Goal: Task Accomplishment & Management: Use online tool/utility

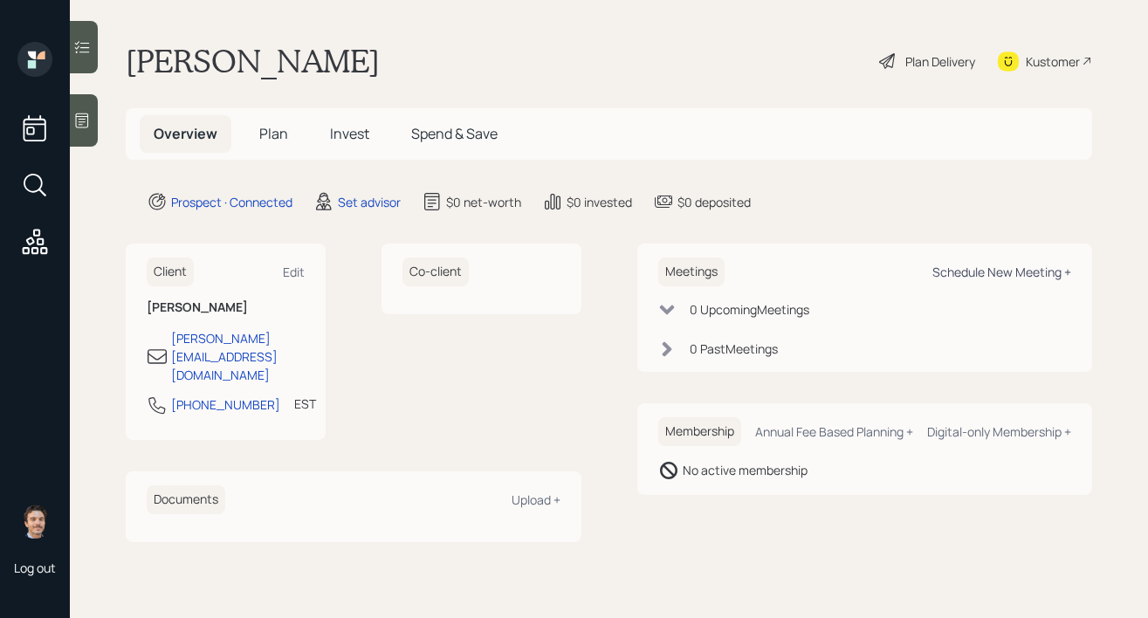
click at [960, 271] on div "Schedule New Meeting +" at bounding box center [1001, 272] width 139 height 17
select select "round-[PERSON_NAME]"
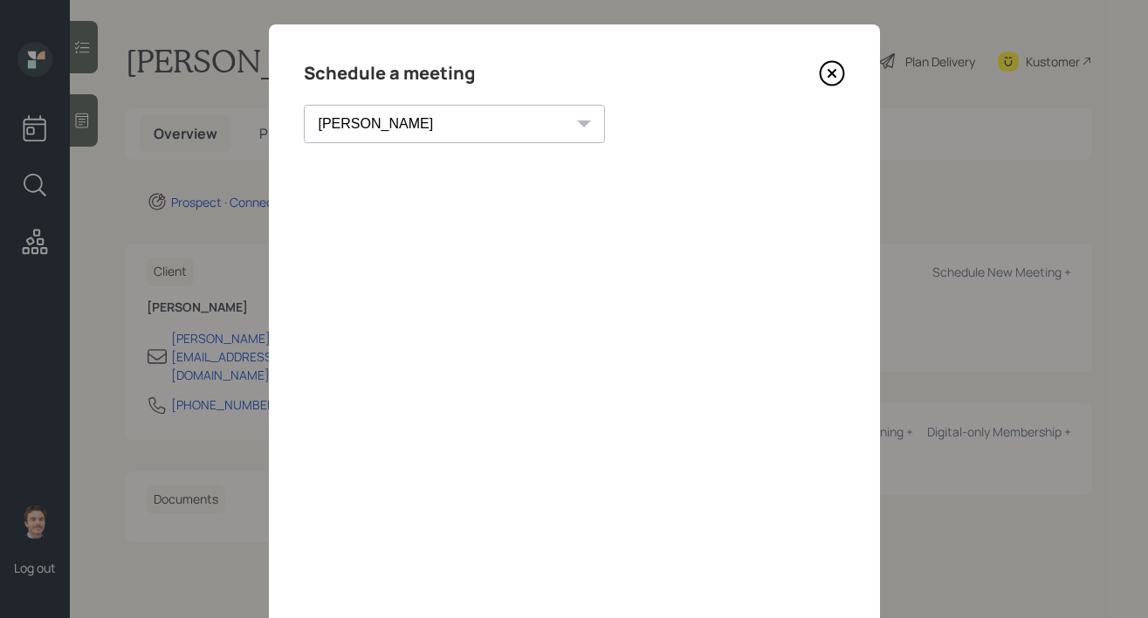
scroll to position [18, 0]
click at [828, 71] on icon at bounding box center [830, 74] width 7 height 7
